Goal: Information Seeking & Learning: Find specific page/section

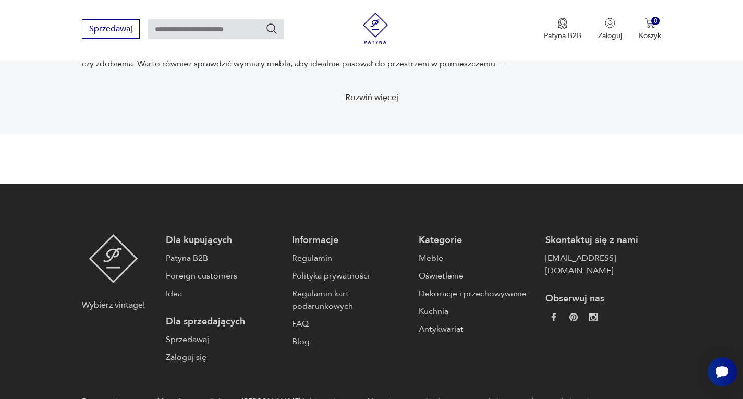
scroll to position [2016, 0]
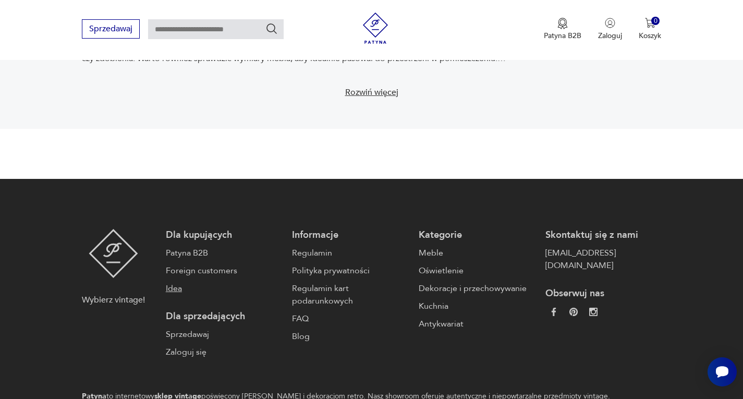
click at [188, 282] on link "Idea" at bounding box center [224, 288] width 116 height 13
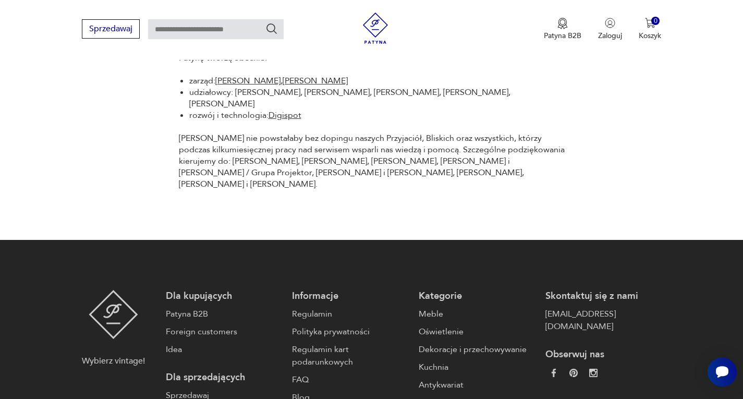
scroll to position [1486, 0]
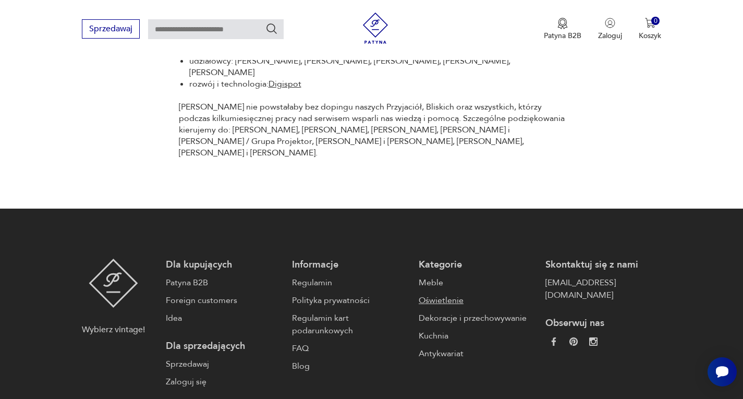
click at [462, 294] on link "Oświetlenie" at bounding box center [477, 300] width 116 height 13
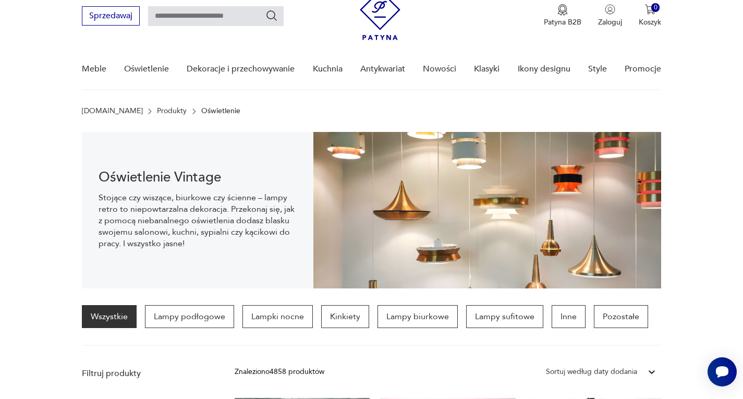
scroll to position [15, 0]
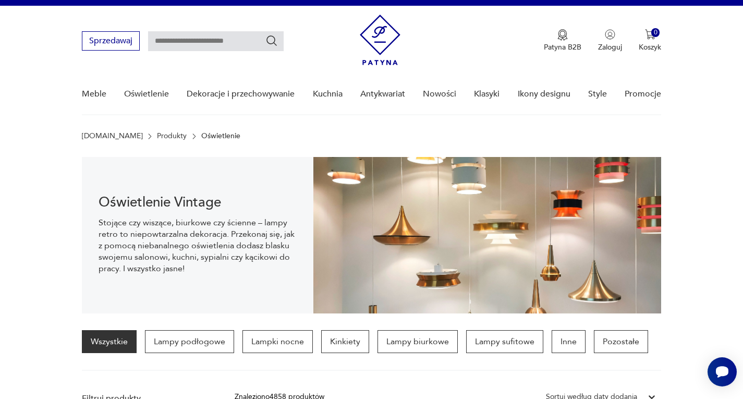
click at [212, 42] on input "text" at bounding box center [216, 41] width 136 height 20
type input "******"
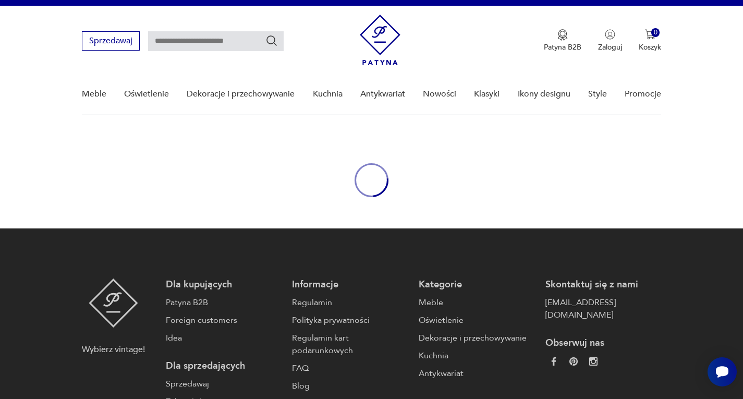
type input "******"
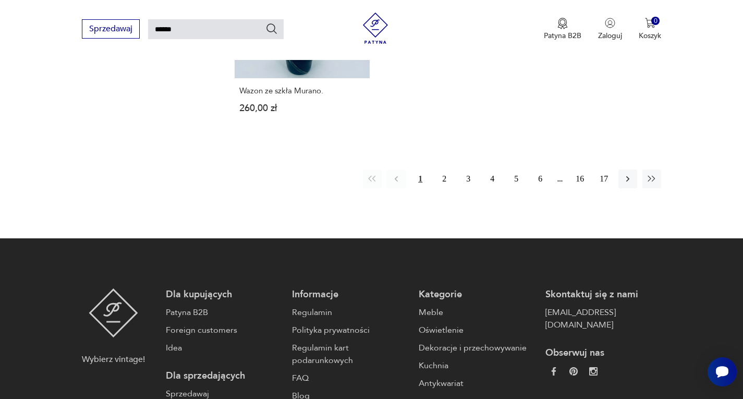
scroll to position [1387, 0]
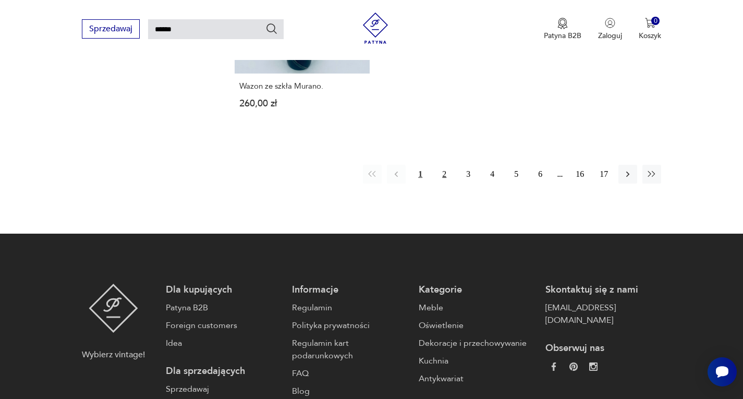
click at [437, 165] on button "2" at bounding box center [444, 174] width 19 height 19
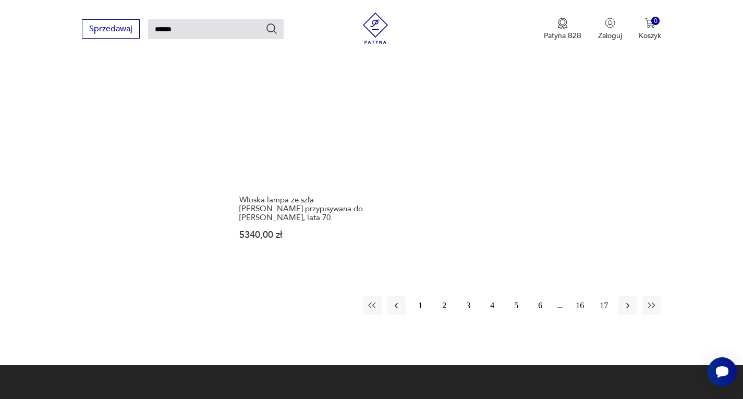
scroll to position [1289, 0]
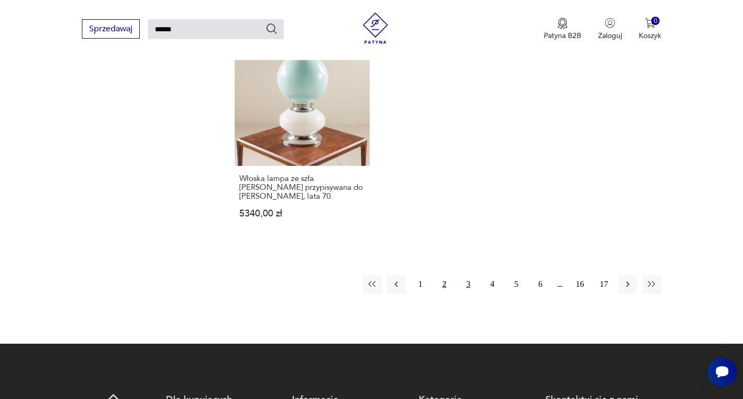
click at [466, 275] on button "3" at bounding box center [468, 284] width 19 height 19
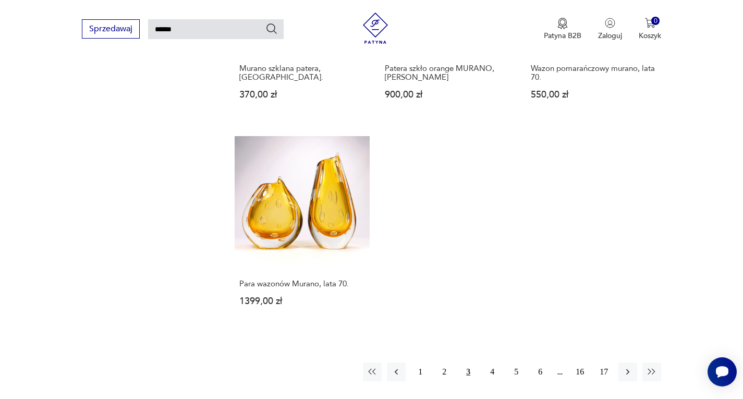
scroll to position [1248, 0]
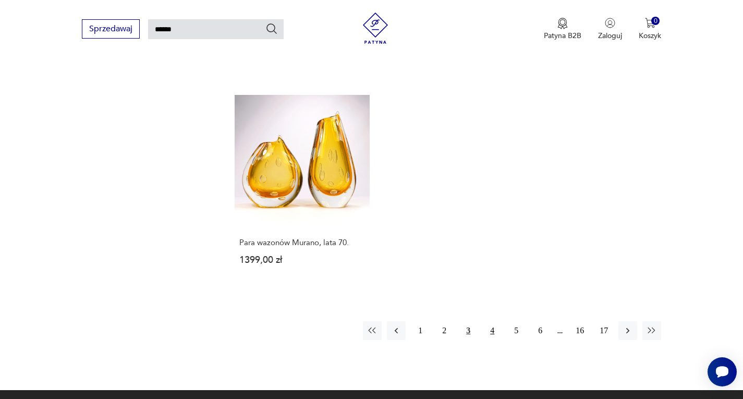
click at [500, 321] on button "4" at bounding box center [492, 330] width 19 height 19
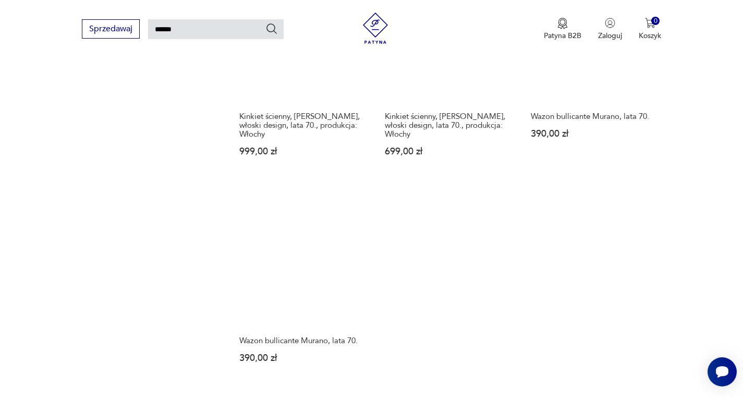
scroll to position [976, 0]
